Goal: Information Seeking & Learning: Learn about a topic

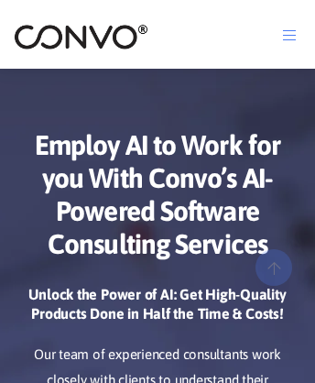
scroll to position [8764, 0]
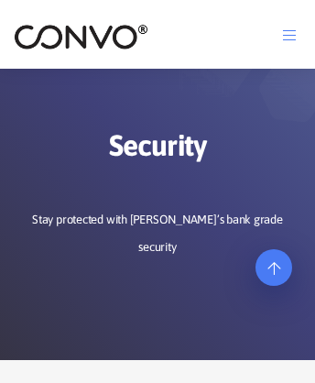
scroll to position [2173, 0]
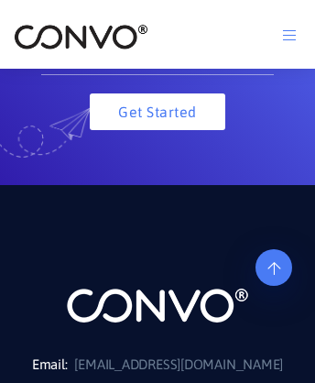
click at [274, 227] on icon at bounding box center [273, 220] width 13 height 15
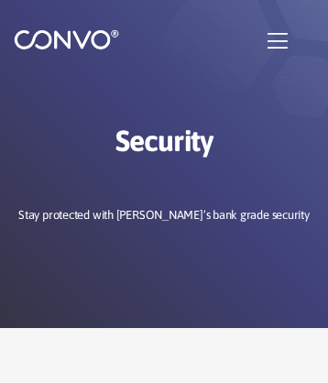
scroll to position [0, 0]
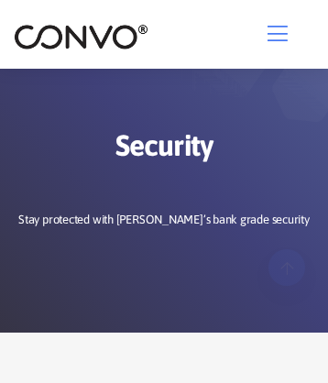
scroll to position [2334, 0]
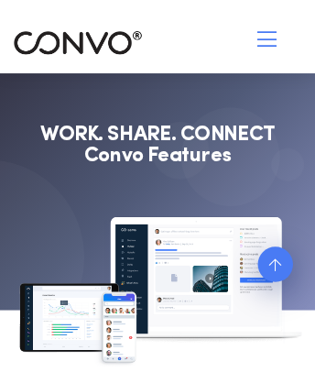
scroll to position [11348, 0]
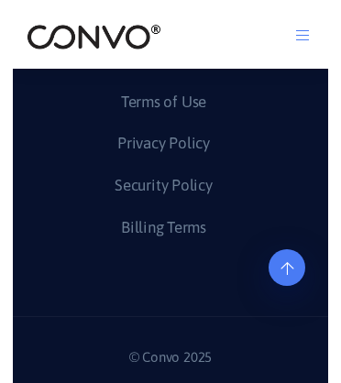
scroll to position [11374, 0]
